Goal: Task Accomplishment & Management: Use online tool/utility

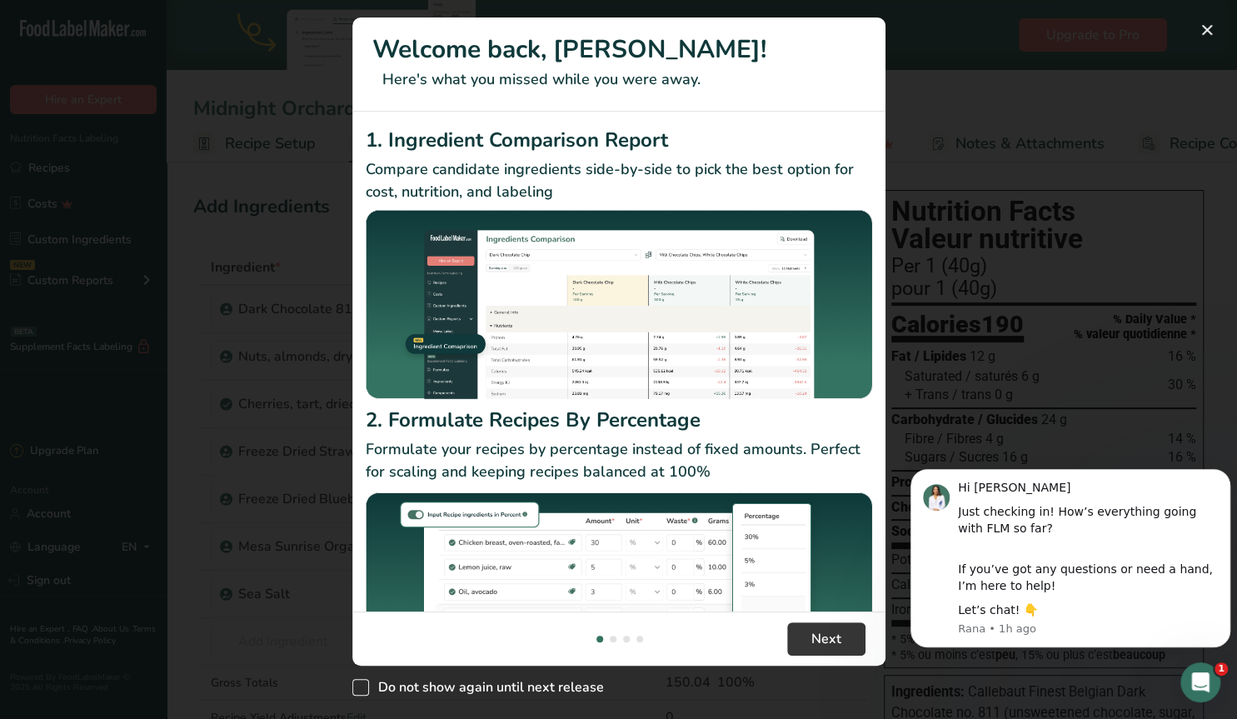
click at [360, 690] on span "New Features" at bounding box center [360, 687] width 17 height 17
click at [360, 690] on input "Do not show again until next release" at bounding box center [357, 687] width 11 height 11
checkbox input "true"
click at [837, 641] on span "Next" at bounding box center [827, 639] width 30 height 20
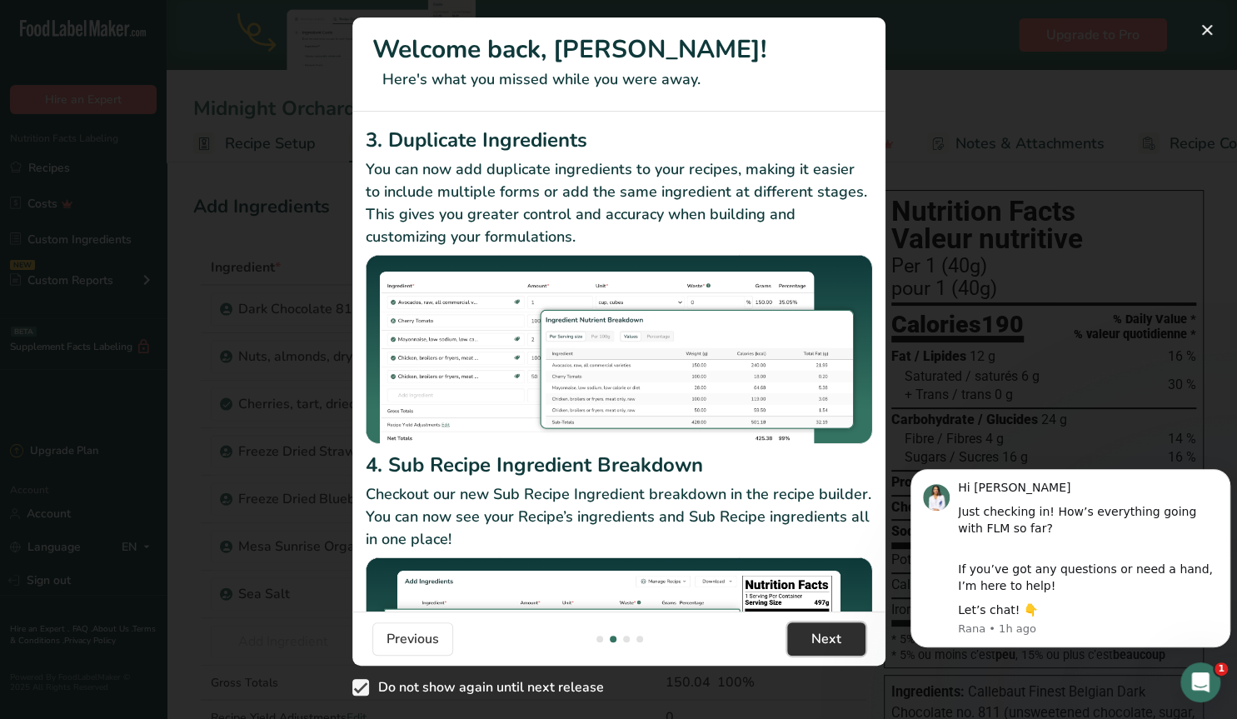
click at [837, 641] on span "Next" at bounding box center [827, 639] width 30 height 20
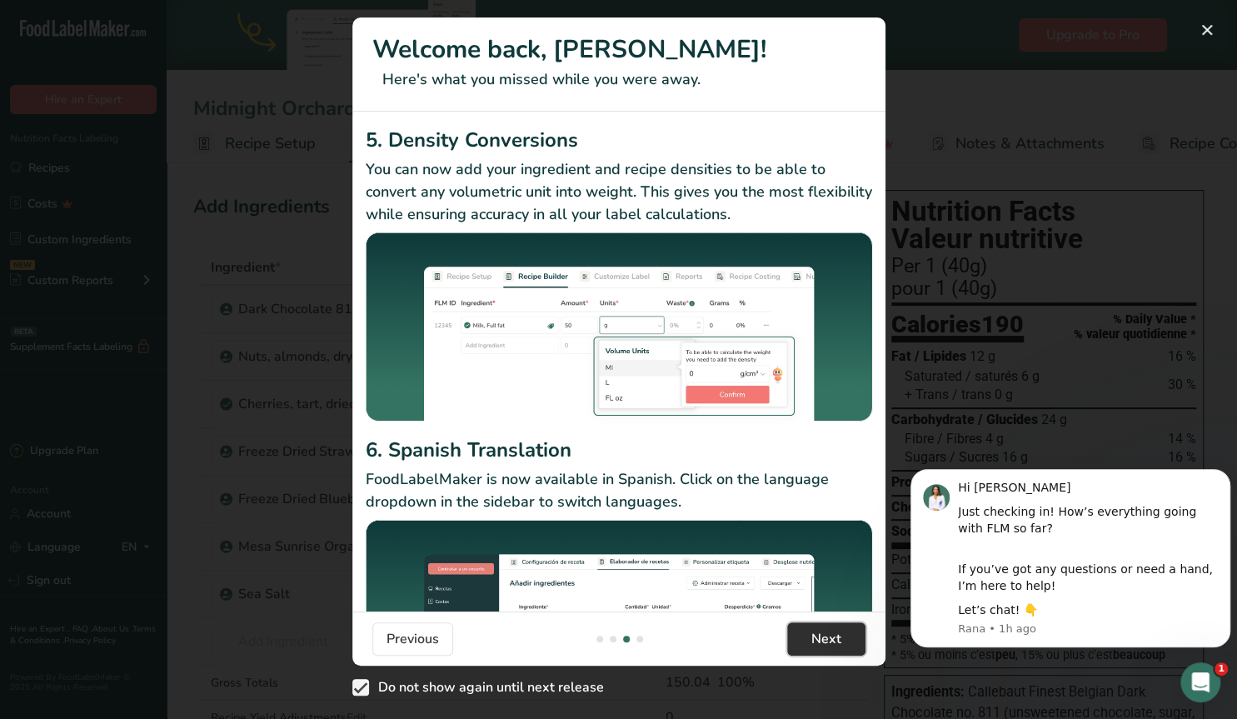
click at [837, 641] on span "Next" at bounding box center [827, 639] width 30 height 20
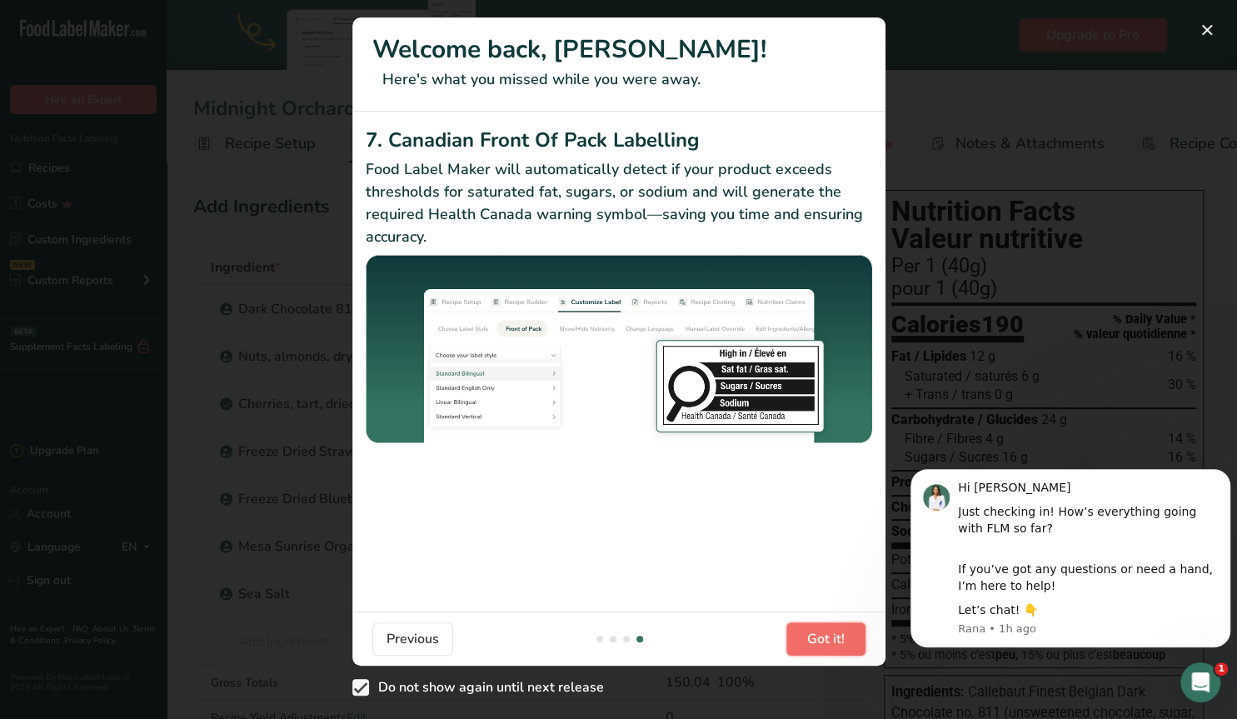
click at [837, 641] on span "Got it!" at bounding box center [825, 639] width 37 height 20
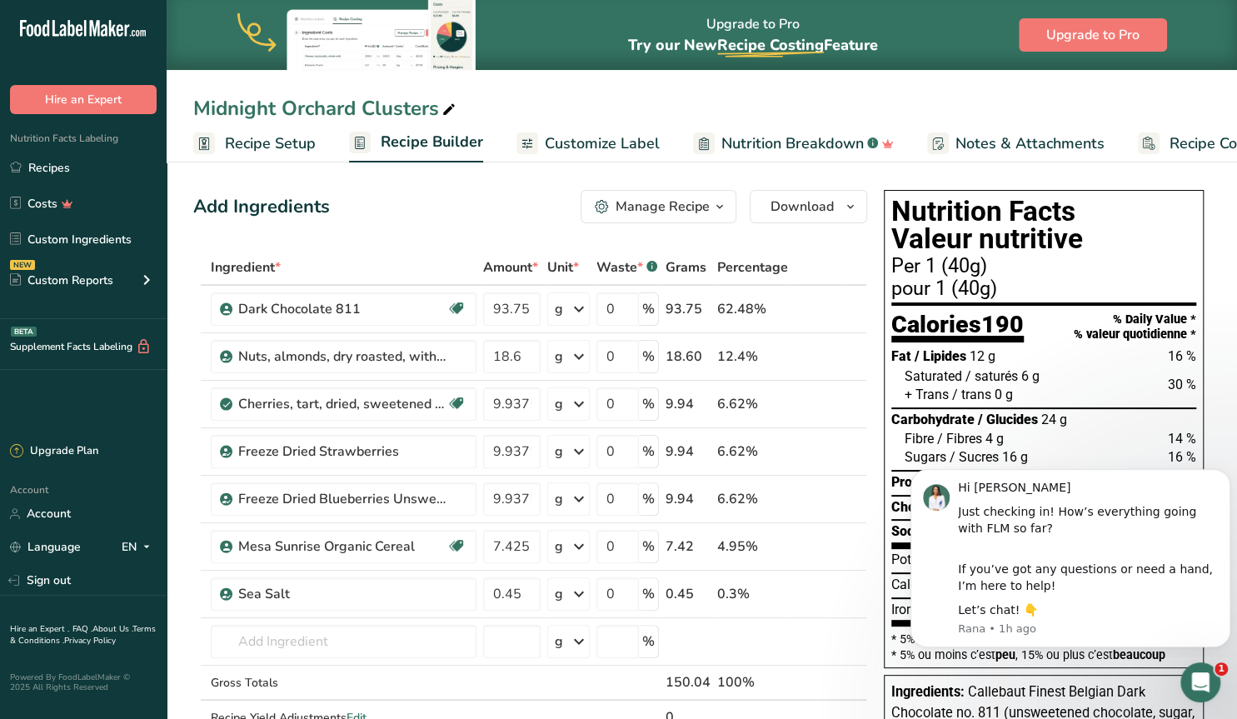
scroll to position [0, 1600]
click at [1217, 480] on div "Hi [PERSON_NAME] Just checking in! How’s everything going with FLM so far? If y…" at bounding box center [1070, 558] width 295 height 157
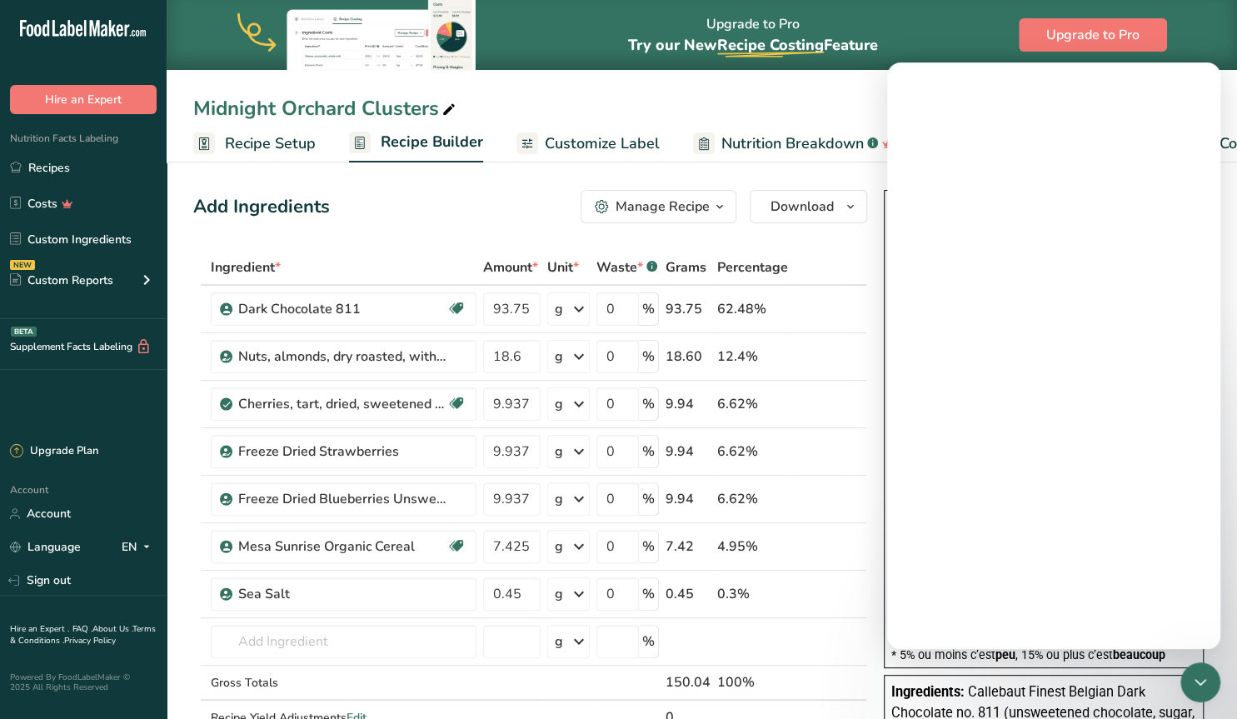
scroll to position [0, 0]
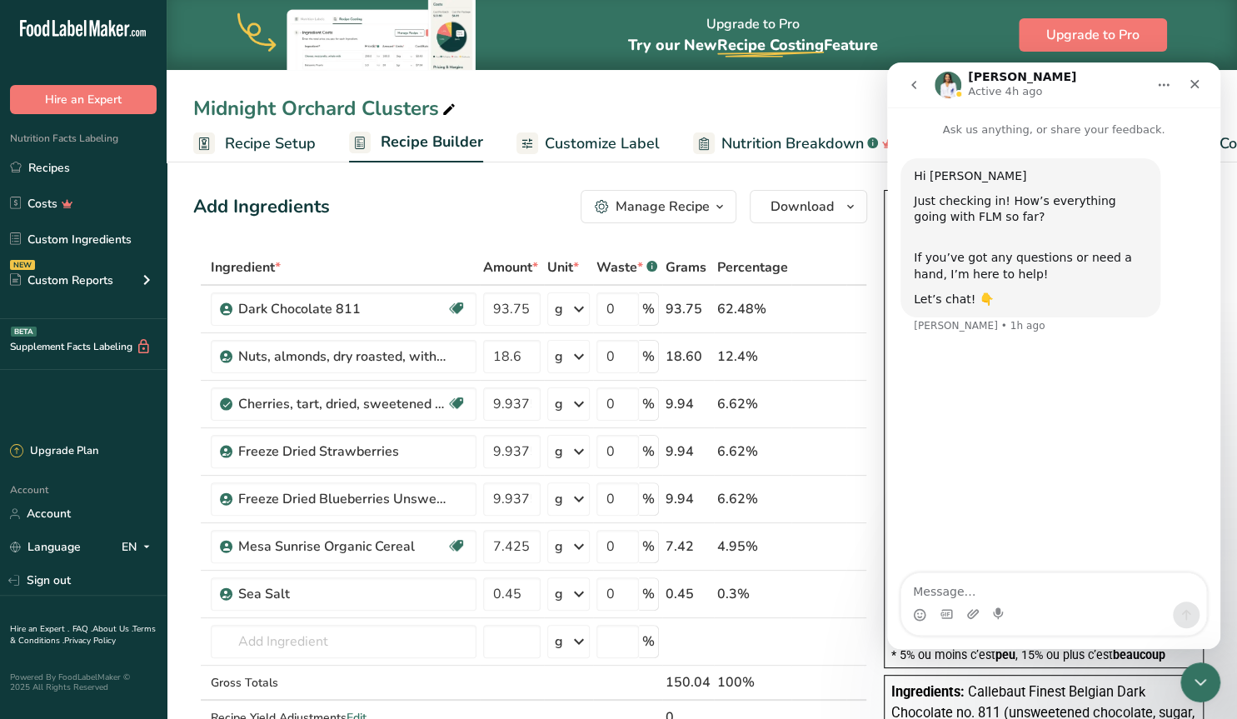
click at [913, 81] on icon "go back" at bounding box center [913, 84] width 13 height 13
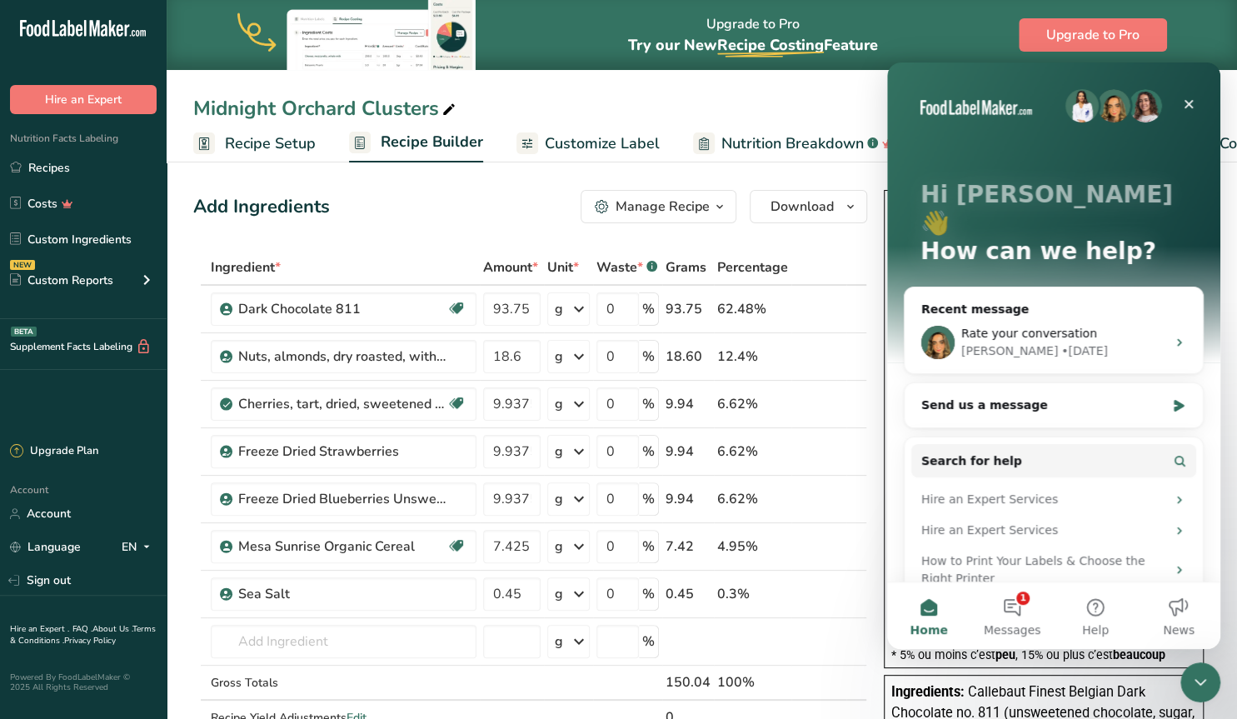
drag, startPoint x: 972, startPoint y: 72, endPoint x: 938, endPoint y: 112, distance: 52.0
click at [938, 112] on div "Hi [PERSON_NAME] 👋 How can we help?" at bounding box center [1054, 226] width 300 height 328
click at [1192, 102] on icon "Close" at bounding box center [1189, 104] width 9 height 9
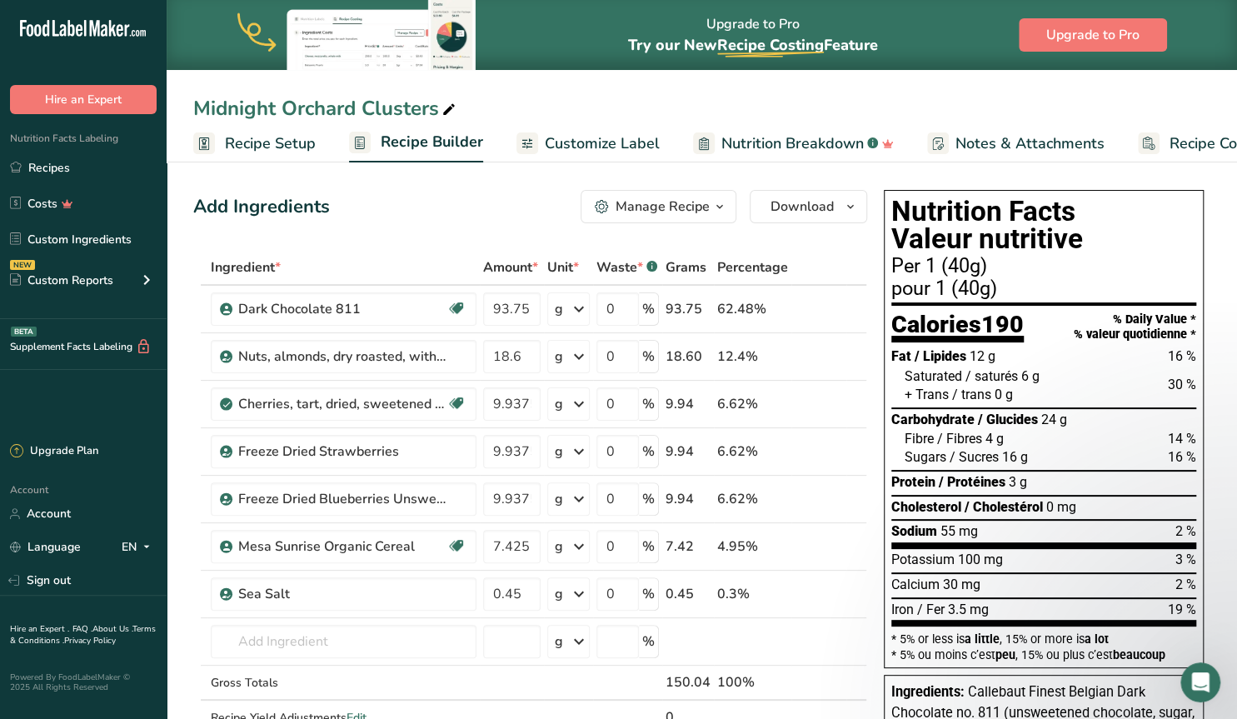
click at [382, 197] on div "Add Ingredients Manage Recipe Delete Recipe Duplicate Recipe Scale Recipe Save …" at bounding box center [530, 206] width 674 height 33
